Goal: Task Accomplishment & Management: Complete application form

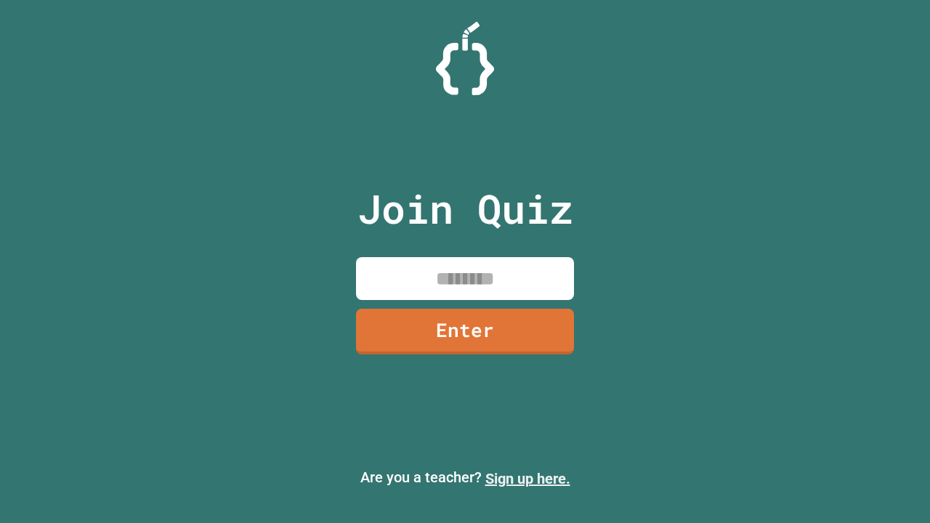
click at [528, 479] on link "Sign up here." at bounding box center [527, 478] width 85 height 17
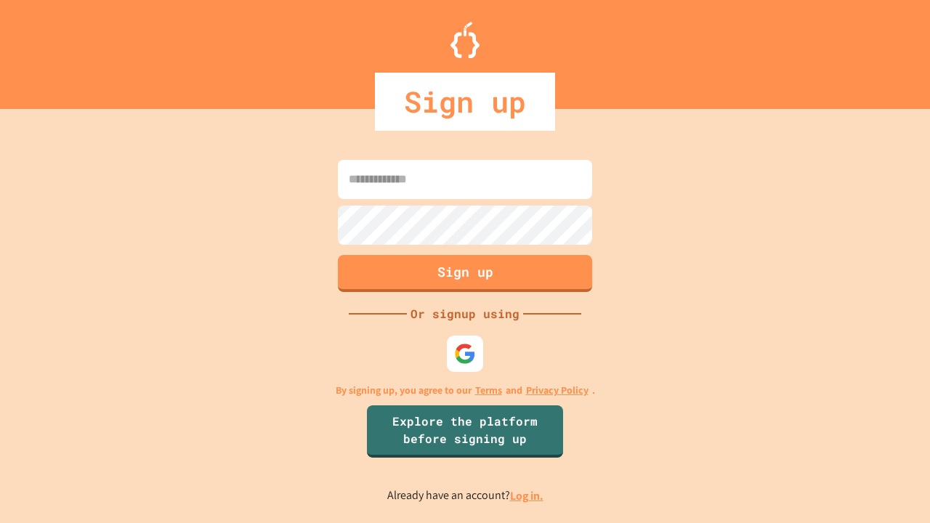
click at [528, 496] on link "Log in." at bounding box center [526, 495] width 33 height 15
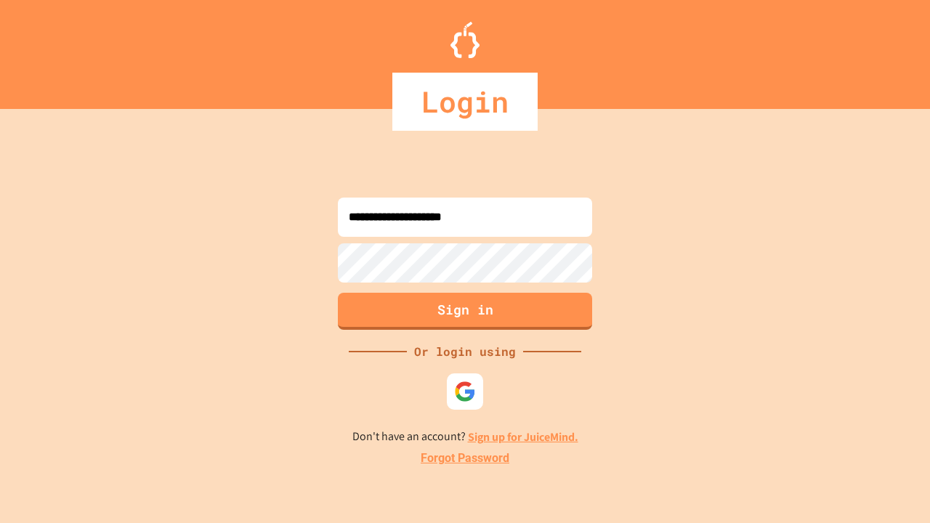
type input "**********"
